Goal: Navigation & Orientation: Find specific page/section

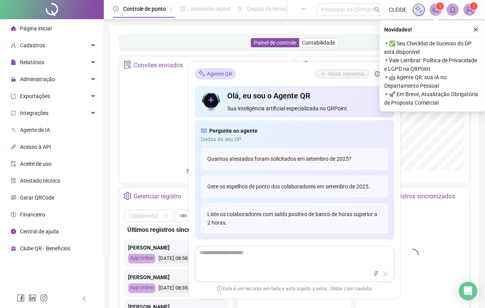
scroll to position [48, 0]
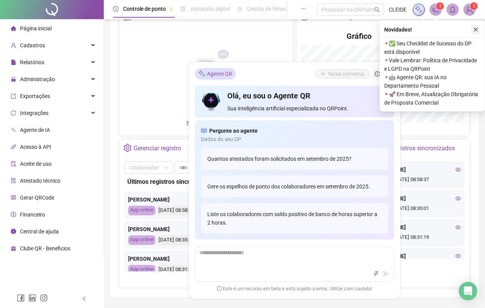
click at [475, 27] on icon "close" at bounding box center [476, 29] width 5 height 5
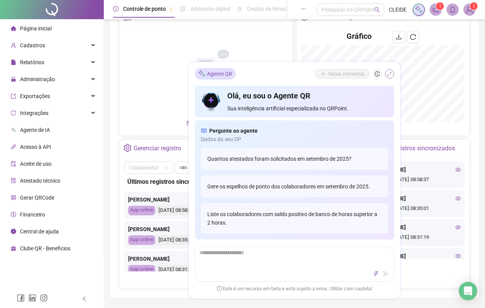
click at [386, 76] on button "button" at bounding box center [389, 73] width 9 height 9
